Goal: Check status: Check status

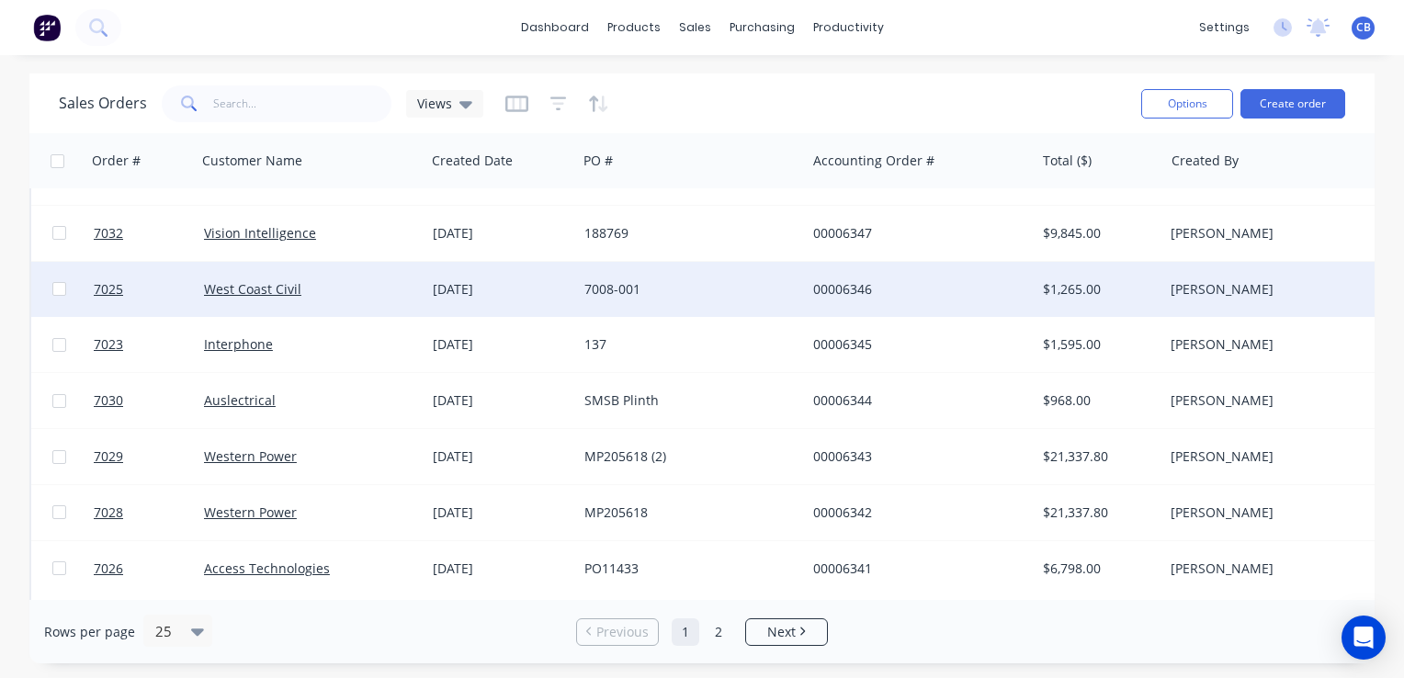
scroll to position [92, 0]
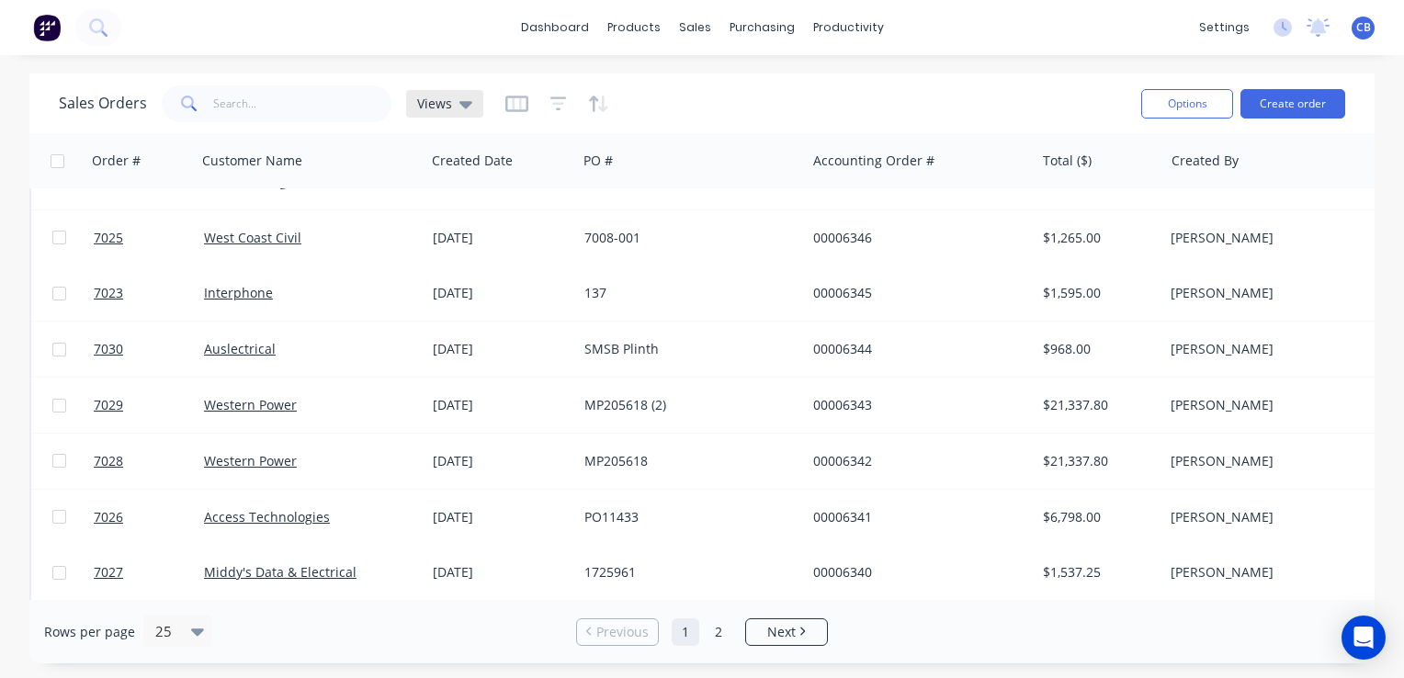
click at [444, 97] on span "Views" at bounding box center [434, 103] width 35 height 19
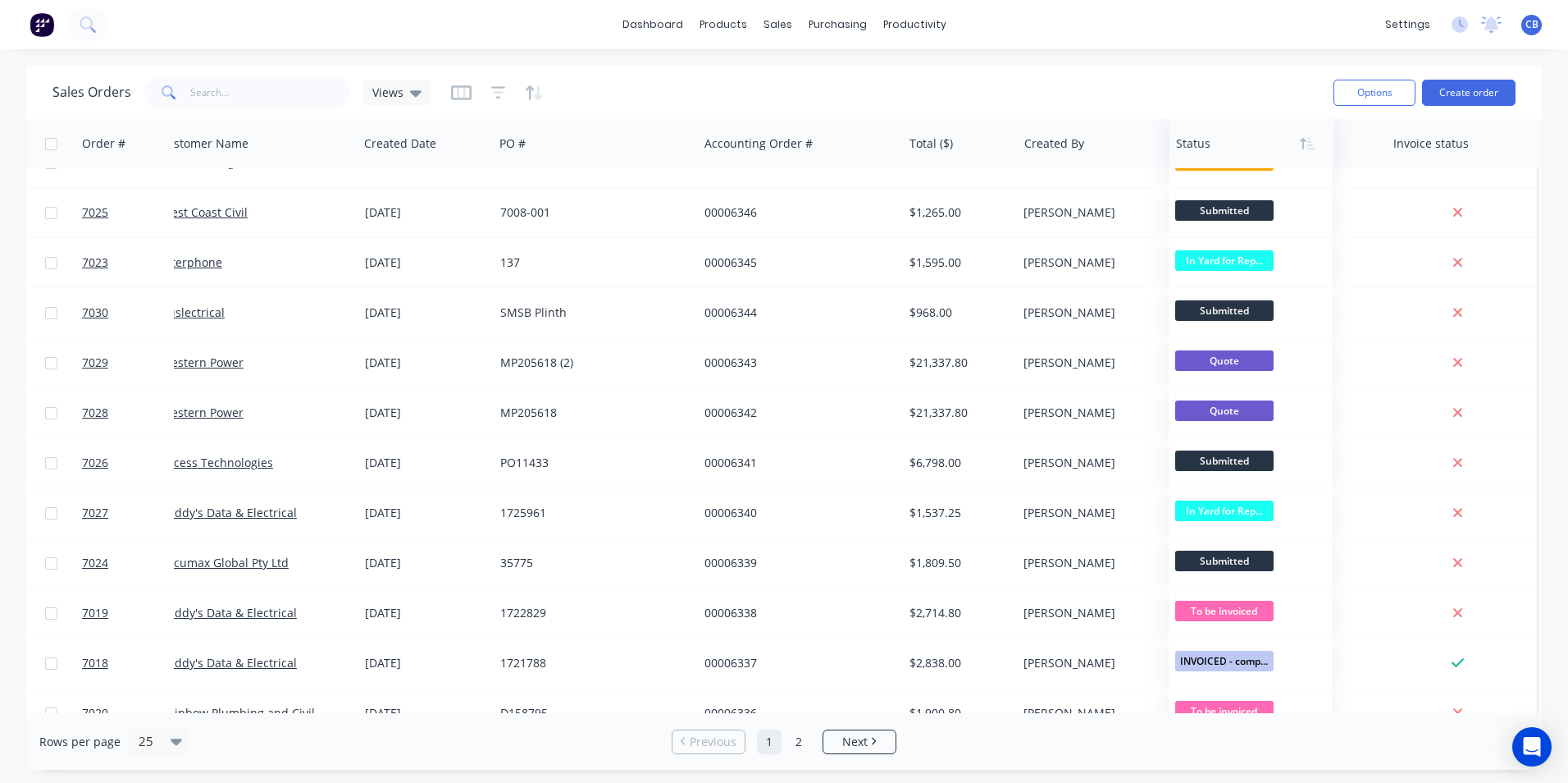
scroll to position [82, 21]
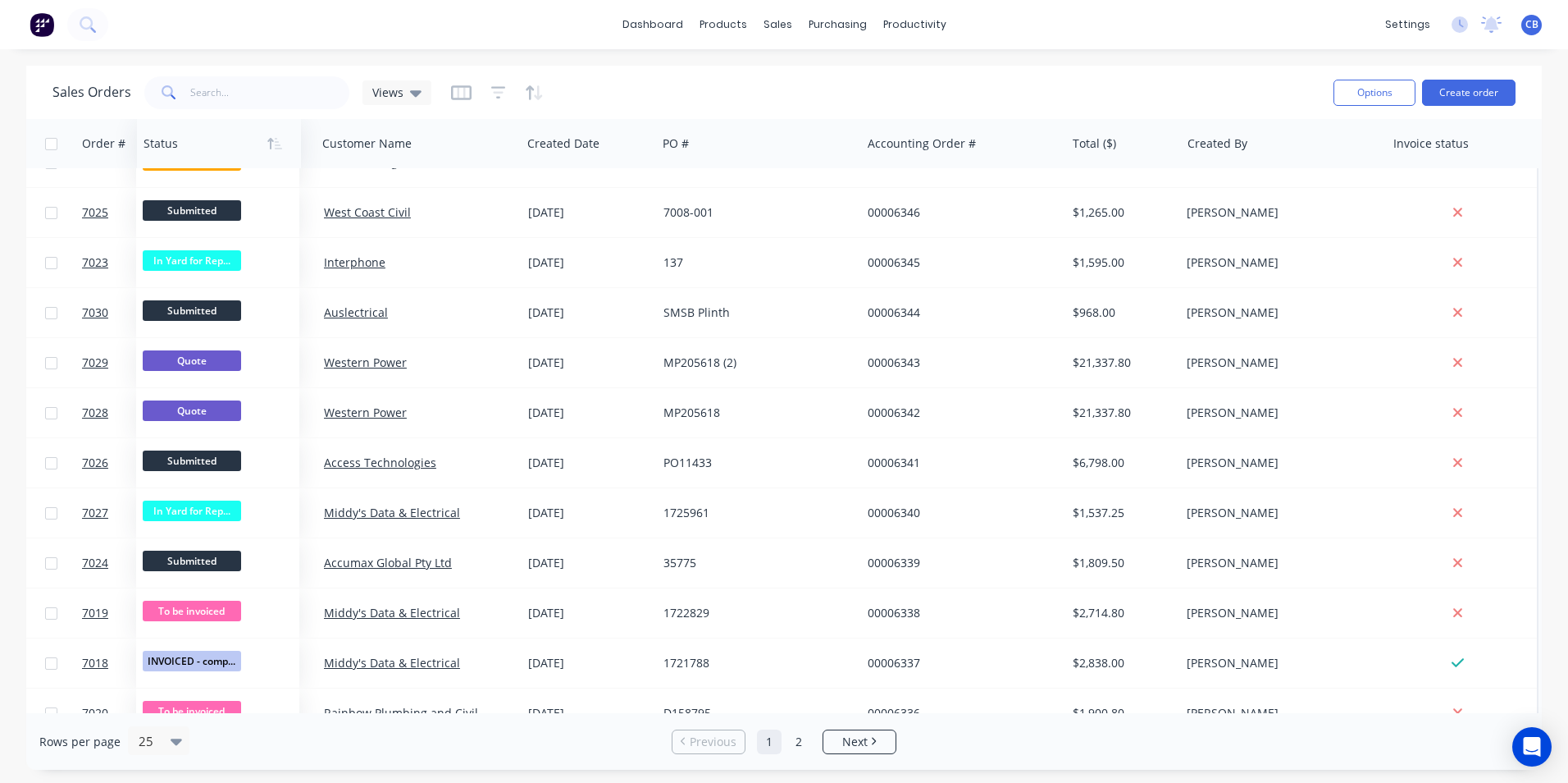
drag, startPoint x: 1276, startPoint y: 143, endPoint x: 192, endPoint y: 128, distance: 1084.1
click at [192, 128] on div at bounding box center [215, 143] width 144 height 33
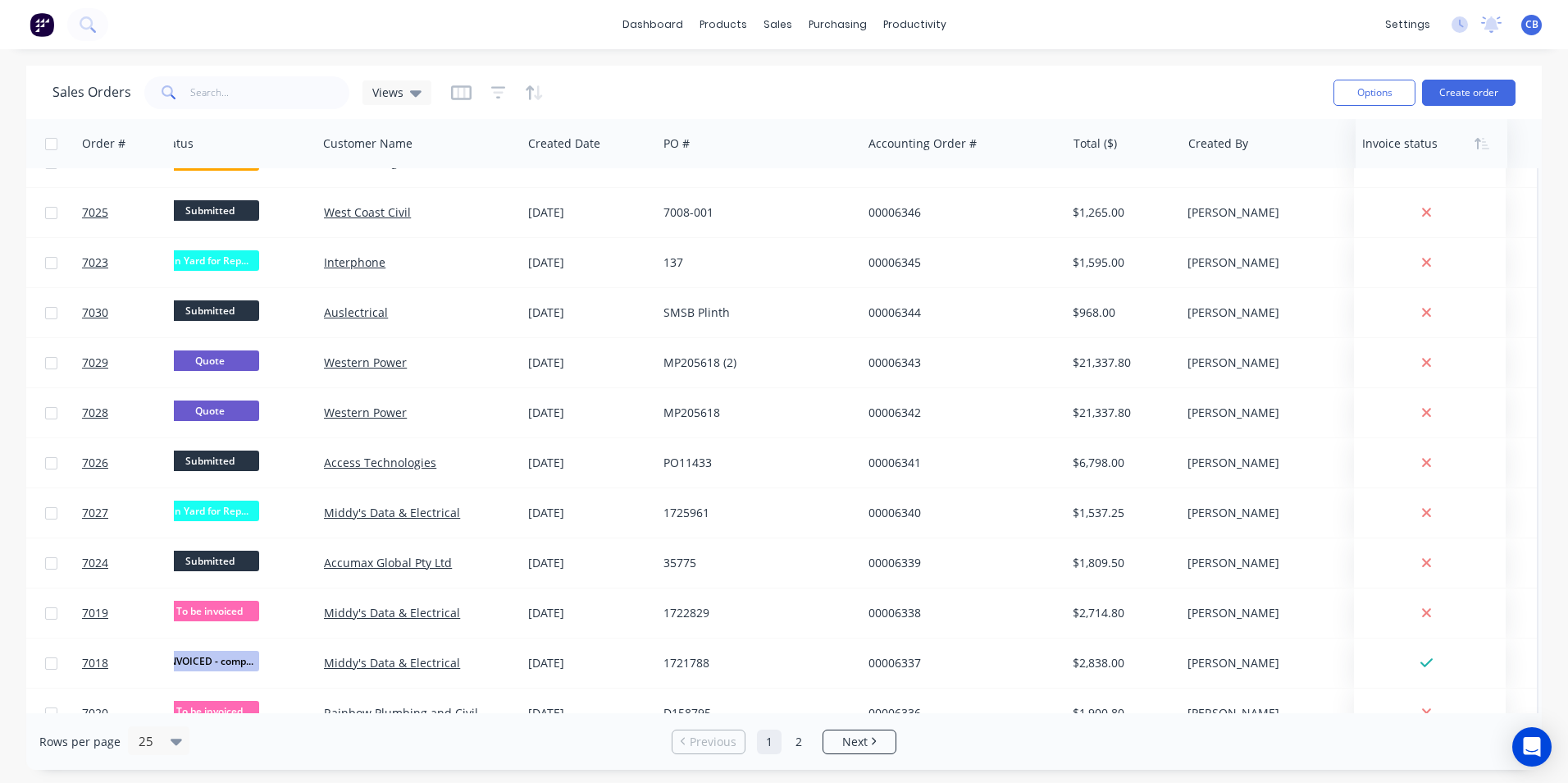
drag, startPoint x: 1440, startPoint y: 149, endPoint x: 1409, endPoint y: 146, distance: 31.1
click at [1252, 146] on div at bounding box center [1429, 143] width 132 height 33
click at [220, 153] on div at bounding box center [230, 143] width 144 height 33
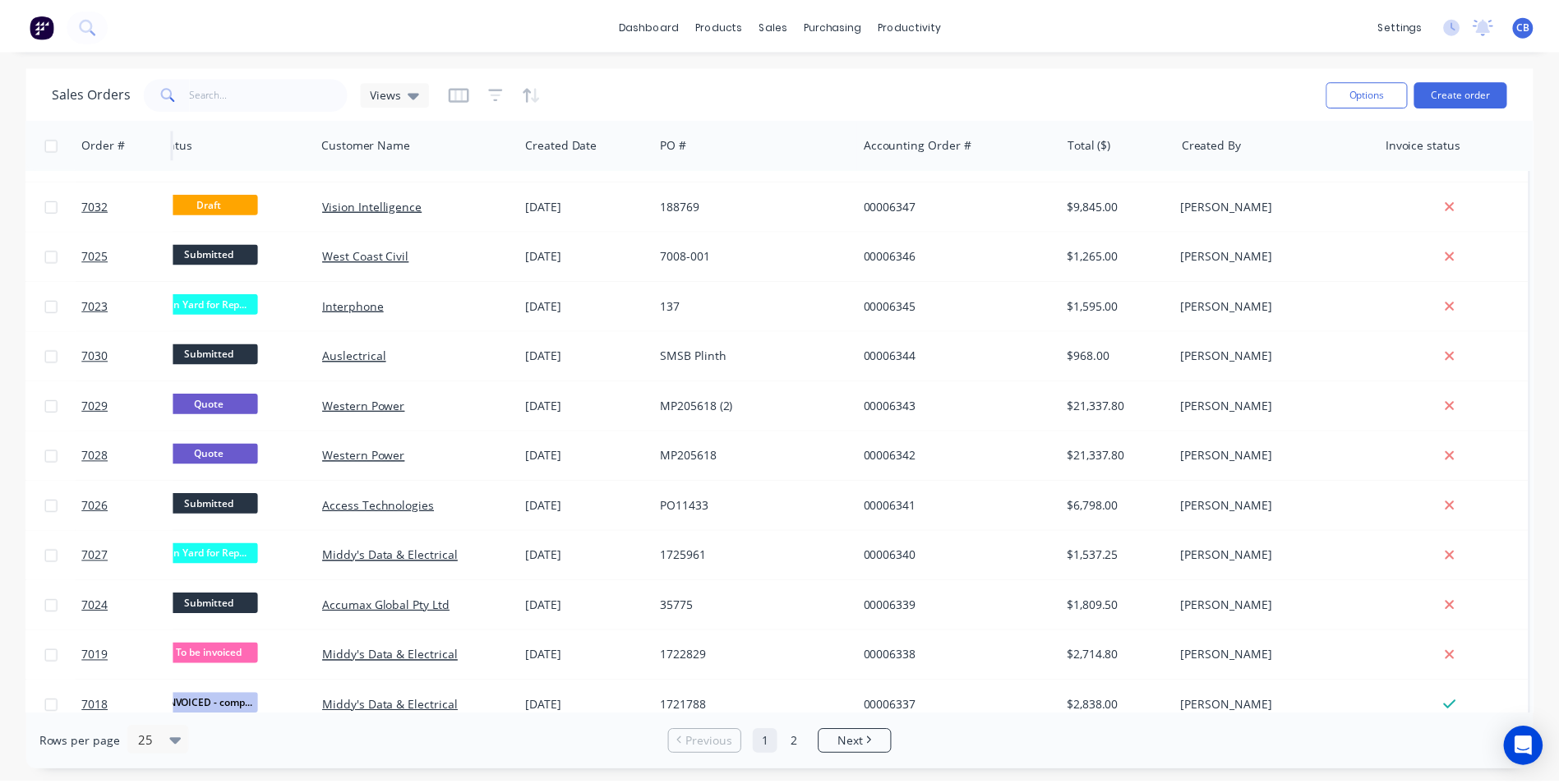
scroll to position [0, 21]
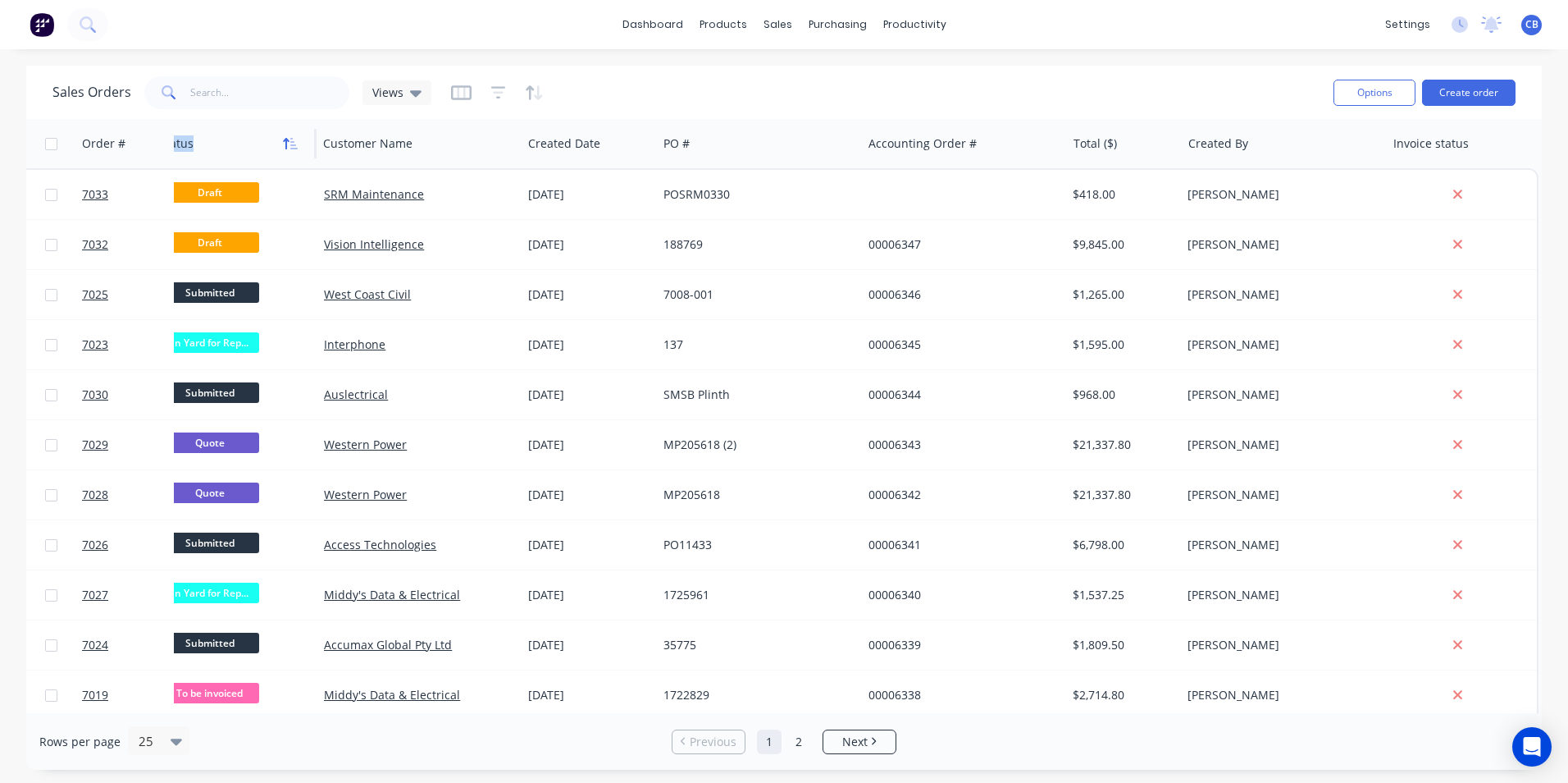
drag, startPoint x: 204, startPoint y: 143, endPoint x: 292, endPoint y: 147, distance: 88.1
click at [292, 147] on div "Status" at bounding box center [230, 143] width 144 height 33
drag, startPoint x: 292, startPoint y: 147, endPoint x: 216, endPoint y: 142, distance: 76.2
click at [216, 142] on div at bounding box center [230, 143] width 144 height 33
drag, startPoint x: 217, startPoint y: 152, endPoint x: 158, endPoint y: 165, distance: 60.4
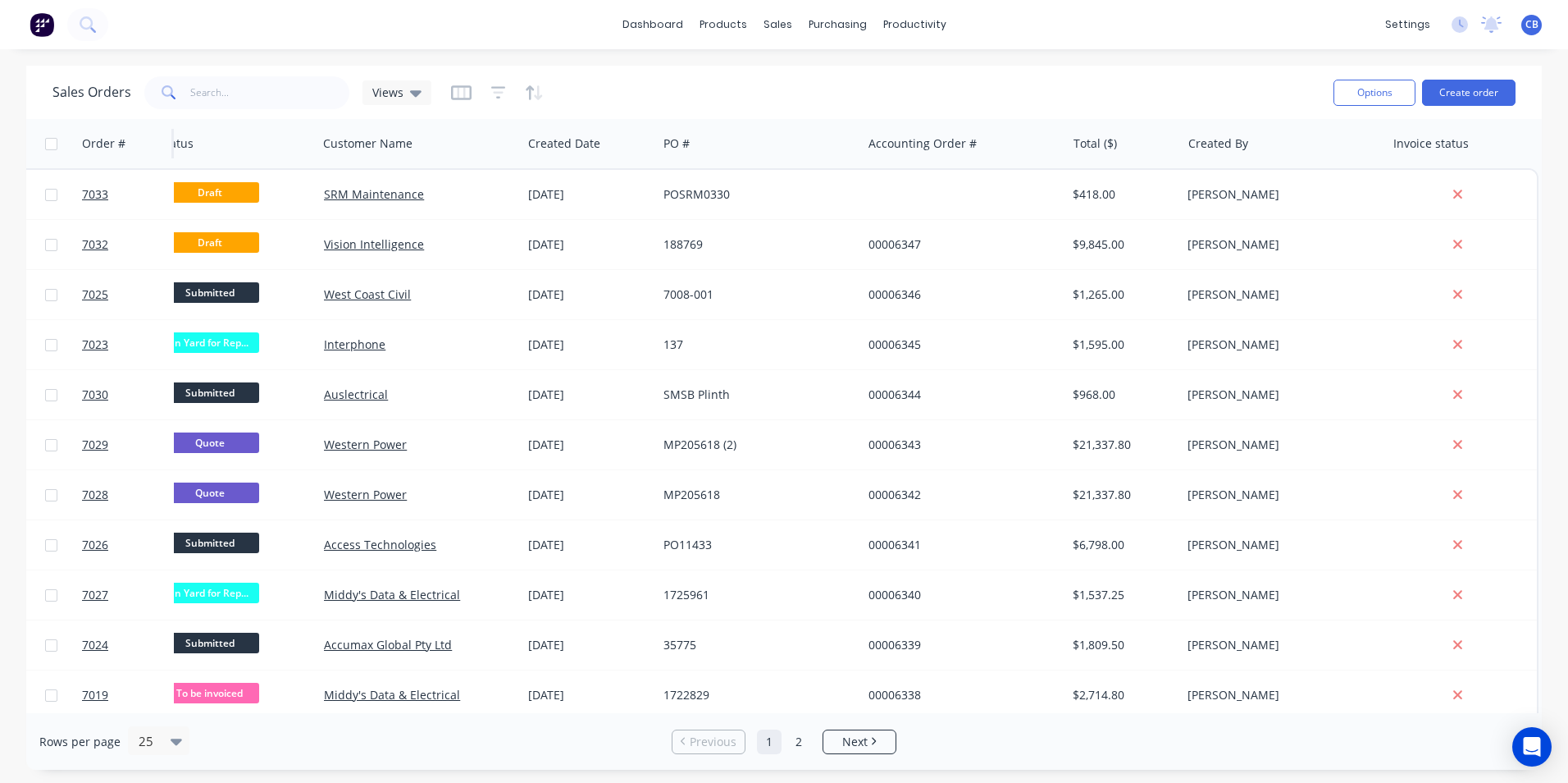
click at [158, 165] on div "Order # Status Customer Name Created Date PO # Accounting Order # Total ($) Cre…" at bounding box center [772, 143] width 1534 height 49
drag, startPoint x: 418, startPoint y: 147, endPoint x: 218, endPoint y: 140, distance: 200.1
click at [218, 140] on div "Order # Status Customer Name Created Date PO # Accounting Order # Total ($) Cre…" at bounding box center [772, 143] width 1534 height 49
click at [785, 23] on div "sales" at bounding box center [777, 25] width 46 height 25
click at [718, 15] on div "products" at bounding box center [724, 25] width 64 height 25
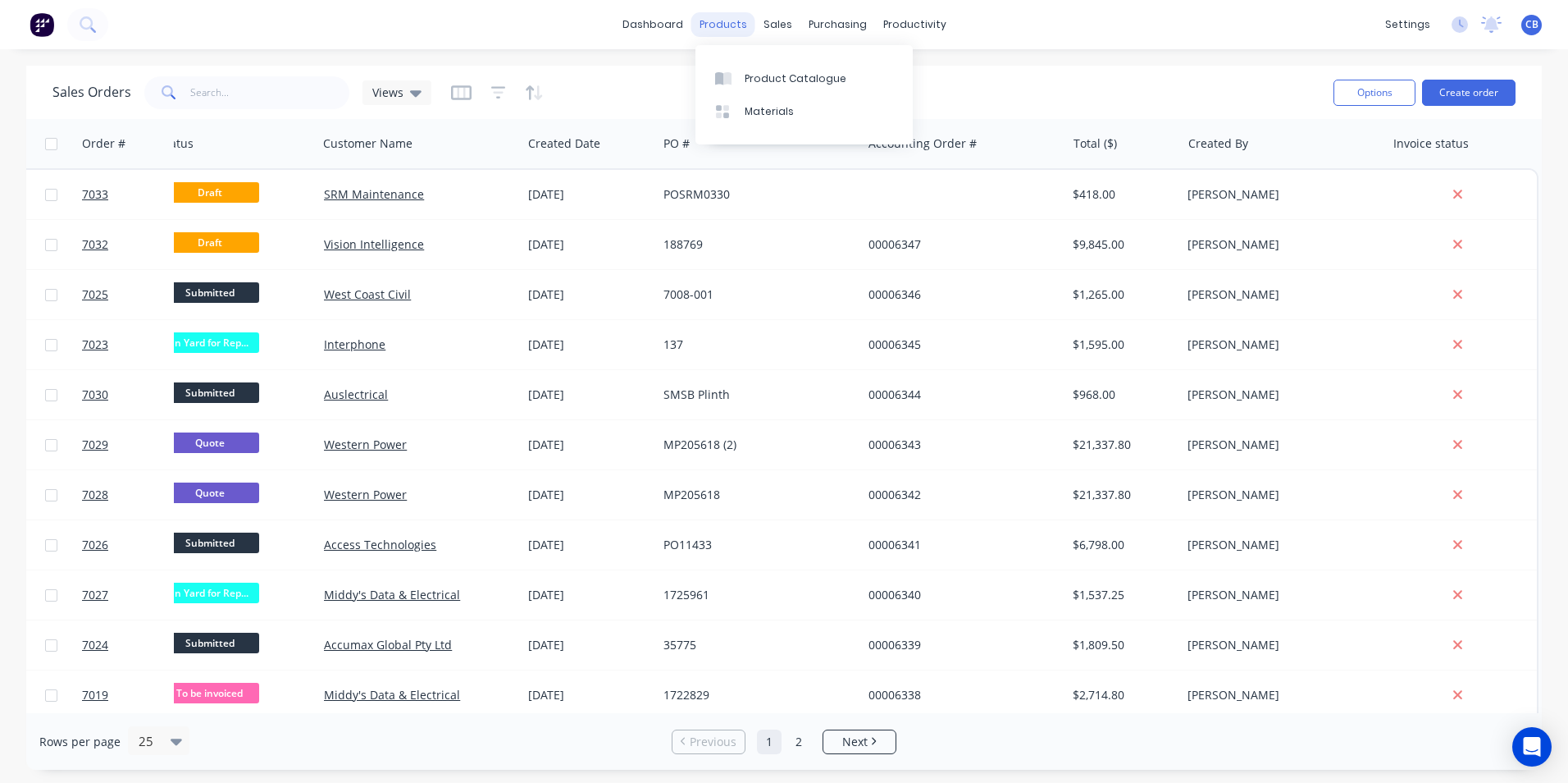
click at [721, 25] on div "products" at bounding box center [724, 25] width 64 height 25
click at [653, 29] on link "dashboard" at bounding box center [652, 25] width 77 height 25
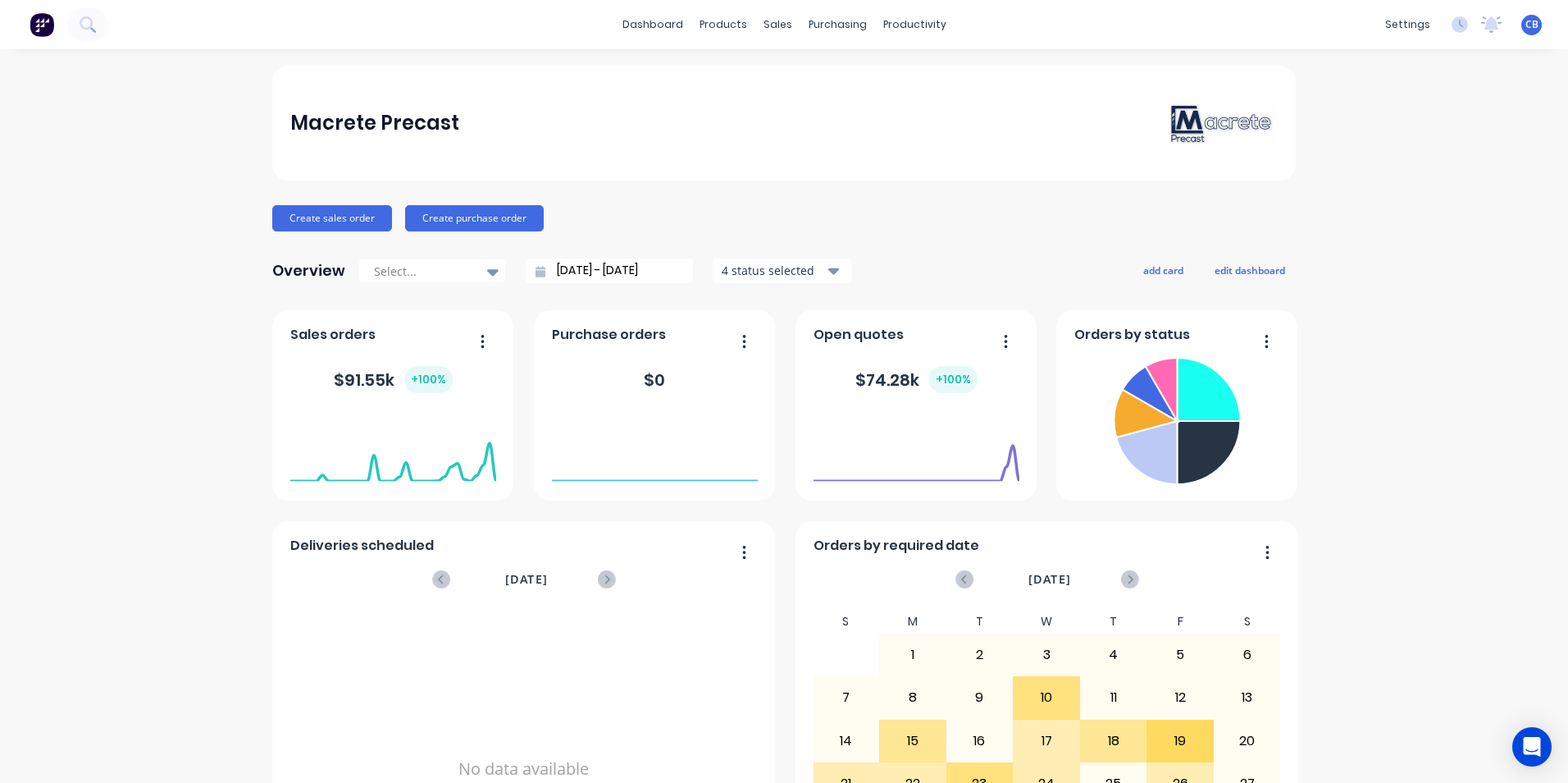
click at [369, 404] on div at bounding box center [393, 439] width 206 height 70
click at [801, 80] on div "Sales Orders" at bounding box center [832, 79] width 67 height 15
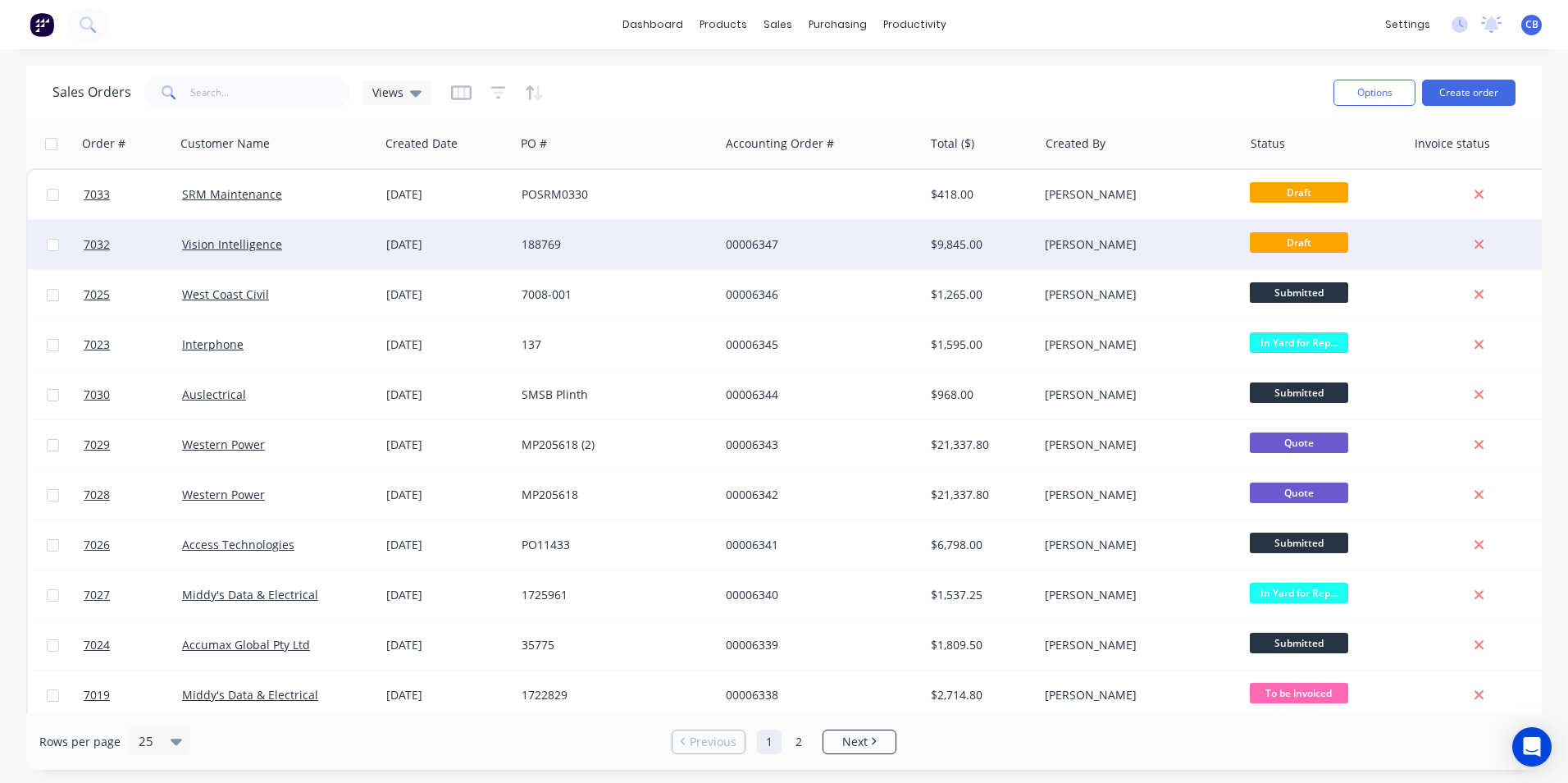
click at [1010, 252] on div "$9,845.00" at bounding box center [979, 245] width 96 height 16
